Goal: Information Seeking & Learning: Learn about a topic

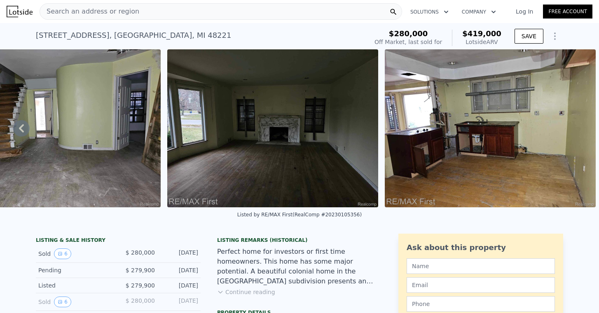
click at [241, 292] on button "Continue reading" at bounding box center [246, 292] width 58 height 8
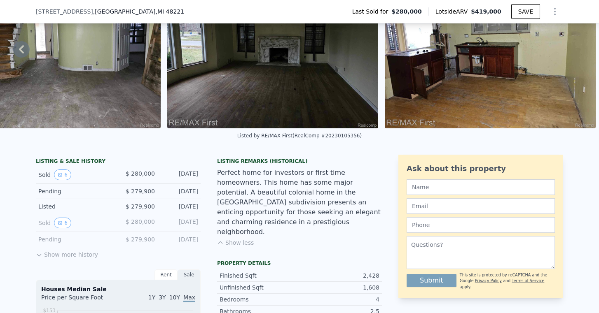
scroll to position [83, 0]
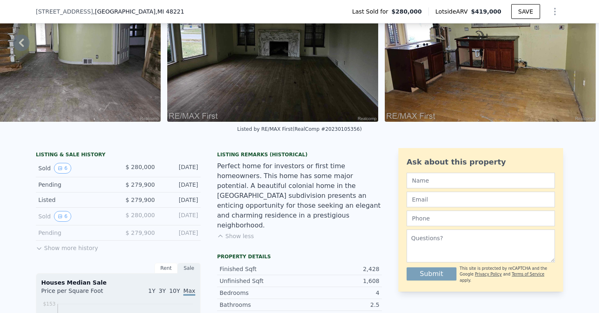
click at [66, 248] on button "Show more history" at bounding box center [67, 247] width 62 height 12
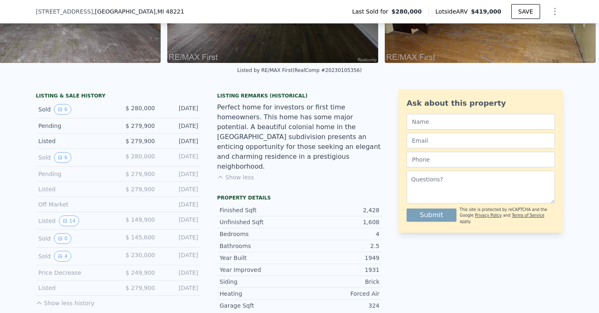
scroll to position [152, 0]
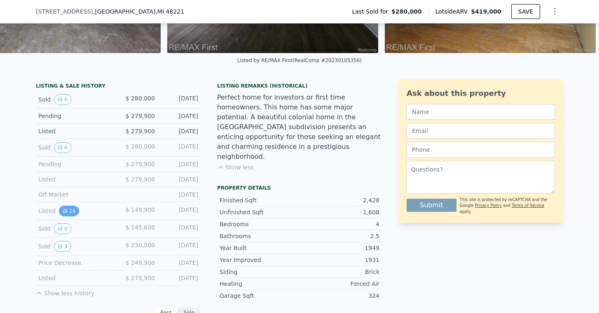
click at [68, 208] on button "14" at bounding box center [69, 211] width 20 height 11
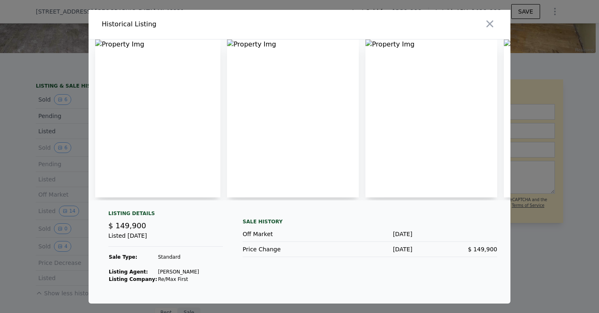
click at [191, 119] on img at bounding box center [157, 119] width 125 height 158
click at [179, 117] on img at bounding box center [157, 119] width 125 height 158
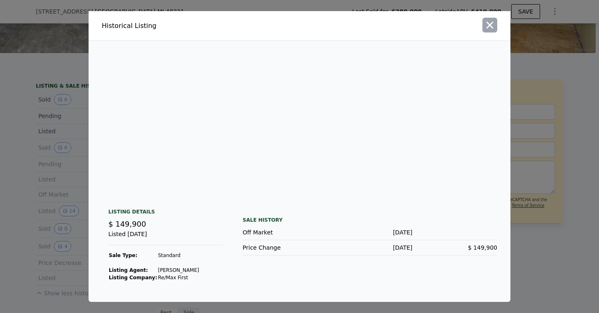
scroll to position [0, 1897]
click at [490, 26] on icon "button" at bounding box center [490, 25] width 12 height 12
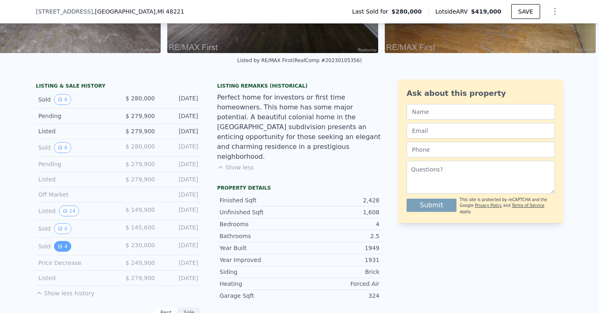
click at [63, 248] on button "4" at bounding box center [62, 246] width 17 height 11
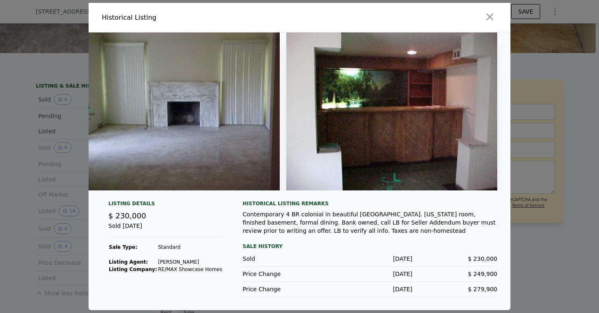
scroll to position [0, 462]
click at [493, 16] on icon "button" at bounding box center [490, 17] width 12 height 12
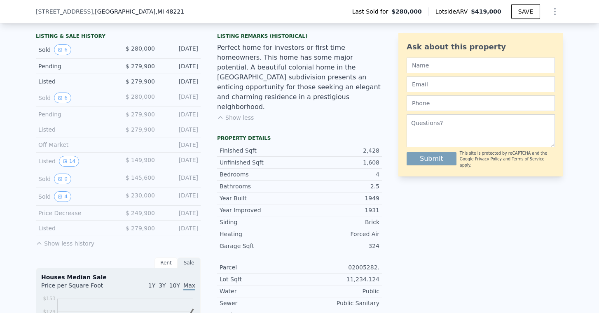
scroll to position [200, 0]
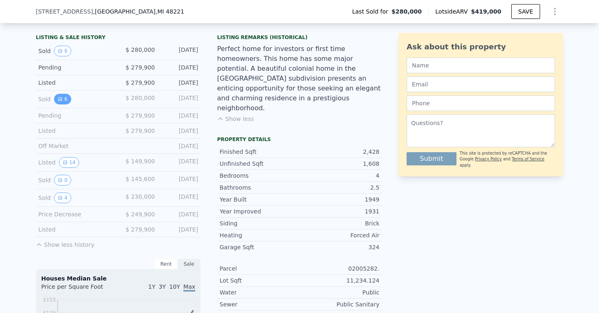
click at [58, 98] on icon "View historical data" at bounding box center [60, 99] width 5 height 5
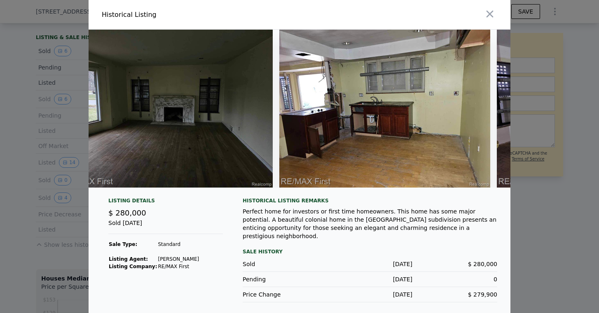
scroll to position [0, 693]
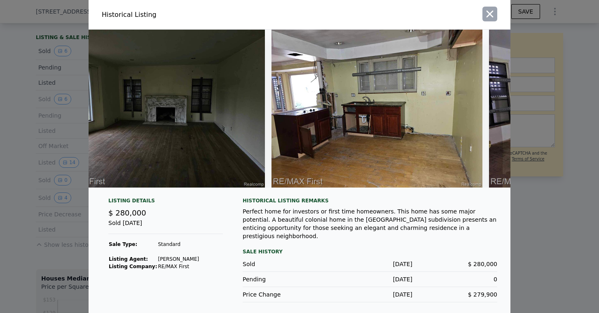
click at [489, 16] on icon "button" at bounding box center [489, 14] width 7 height 7
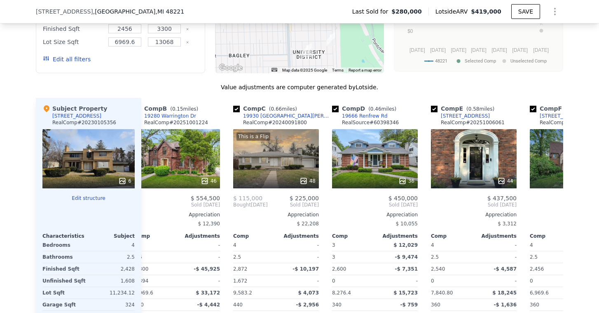
scroll to position [0, 124]
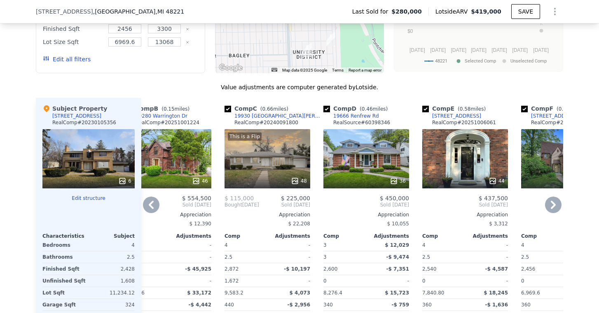
click at [247, 167] on div "This is a Flip 48" at bounding box center [267, 158] width 86 height 59
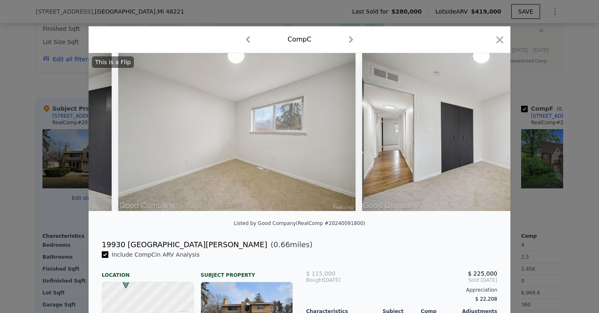
scroll to position [0, 7767]
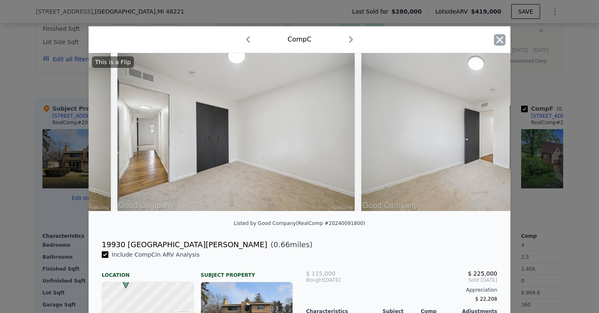
click at [498, 42] on icon "button" at bounding box center [500, 40] width 12 height 12
